Goal: Find specific page/section: Find specific page/section

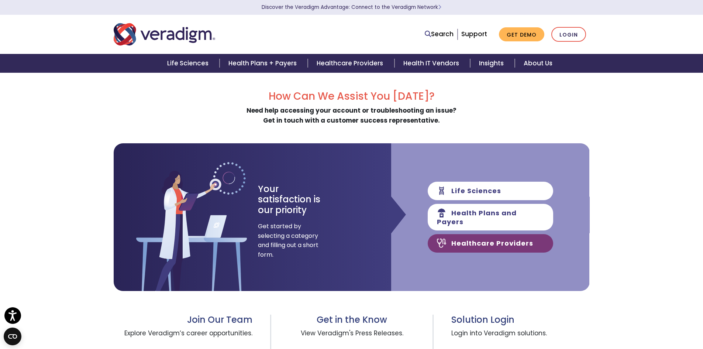
click at [478, 240] on link "Healthcare Providers" at bounding box center [490, 243] width 125 height 18
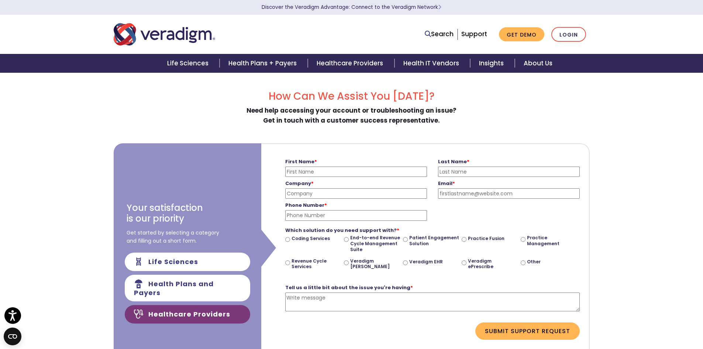
click at [360, 168] on input "First Name *" at bounding box center [356, 171] width 142 height 10
type input "Patrick"
type input "Smith"
type input "Family Medical Group of Texarkana"
type input "psmith@fmgoftexarkana.com"
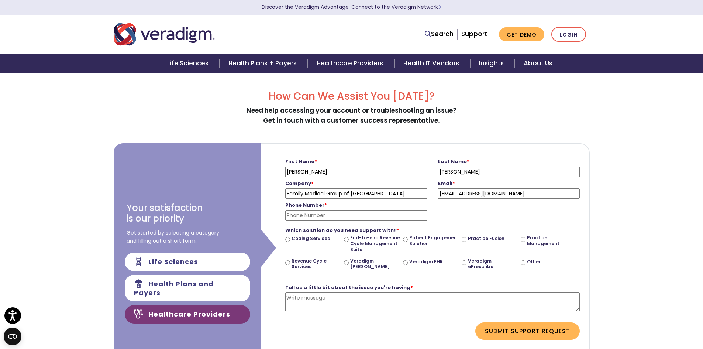
type input "9038380444"
click at [405, 264] on input "Veradigm EHR" at bounding box center [405, 262] width 5 height 5
radio input "true"
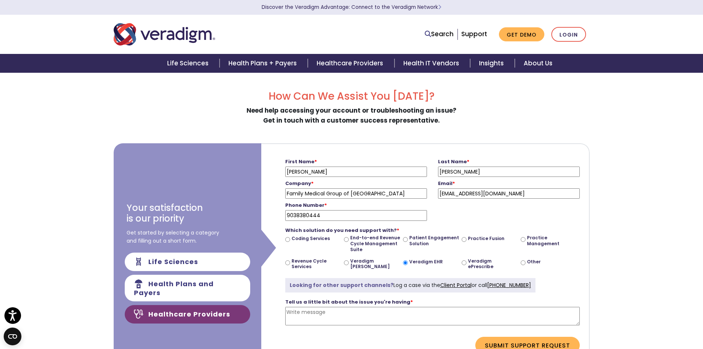
click at [358, 324] on textarea "Tell us a little bit about the issue you're having *" at bounding box center [432, 316] width 295 height 19
click at [446, 285] on link "Client Portal" at bounding box center [455, 284] width 31 height 7
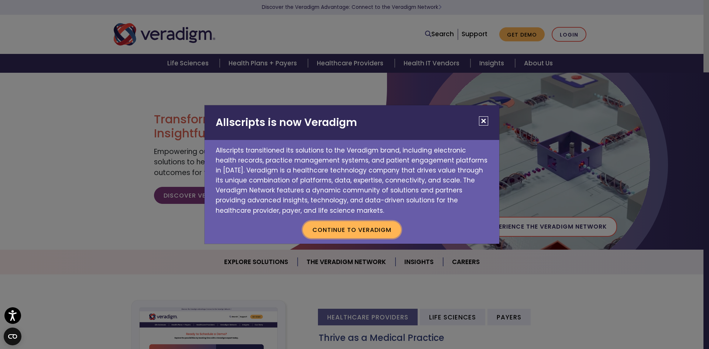
click at [357, 232] on button "Continue to Veradigm" at bounding box center [352, 229] width 98 height 17
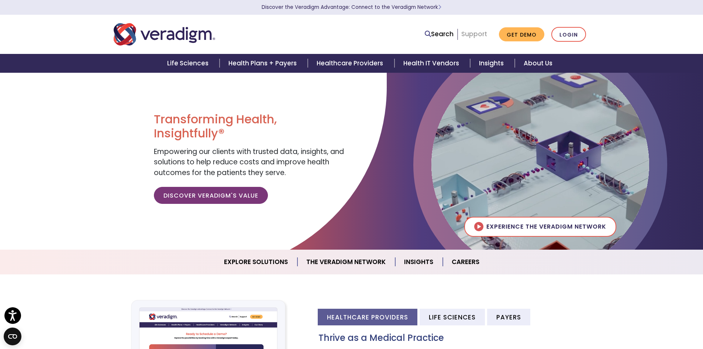
click at [474, 34] on link "Support" at bounding box center [474, 34] width 26 height 9
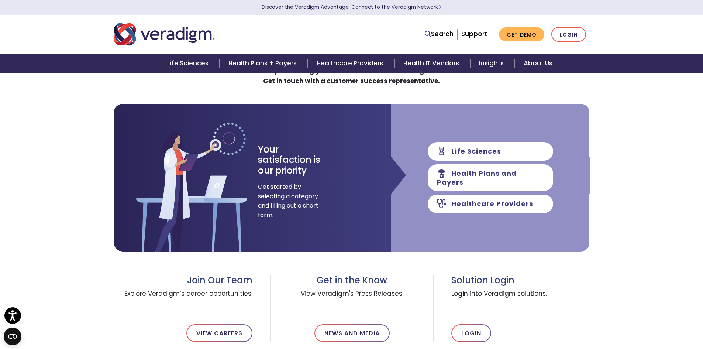
scroll to position [74, 0]
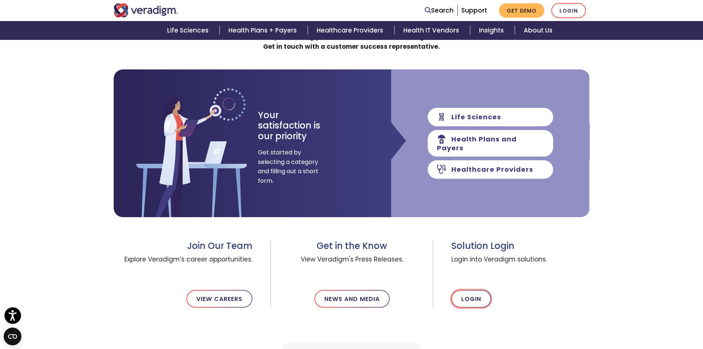
click at [471, 297] on link "Login" at bounding box center [471, 299] width 40 height 18
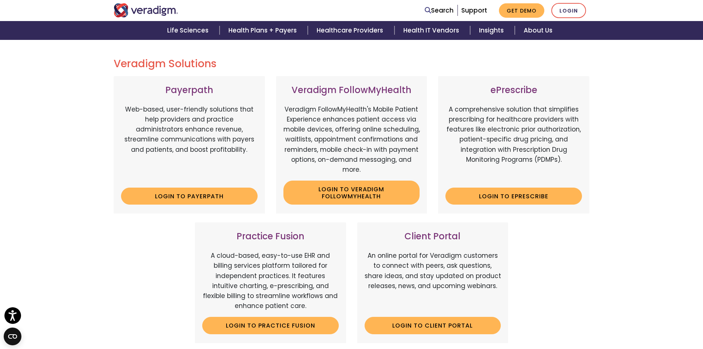
scroll to position [148, 0]
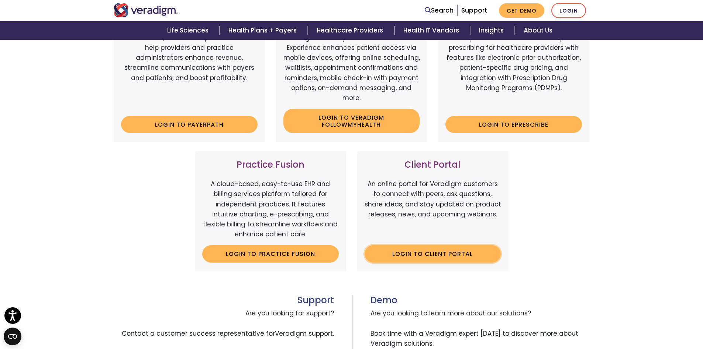
click at [449, 252] on link "Login to Client Portal" at bounding box center [433, 253] width 137 height 17
